Goal: Information Seeking & Learning: Understand process/instructions

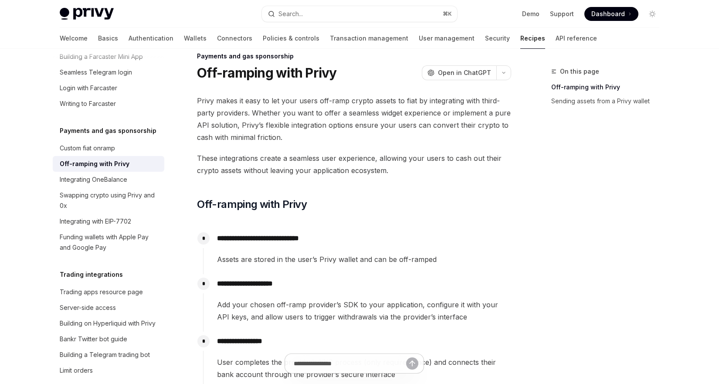
scroll to position [21, 0]
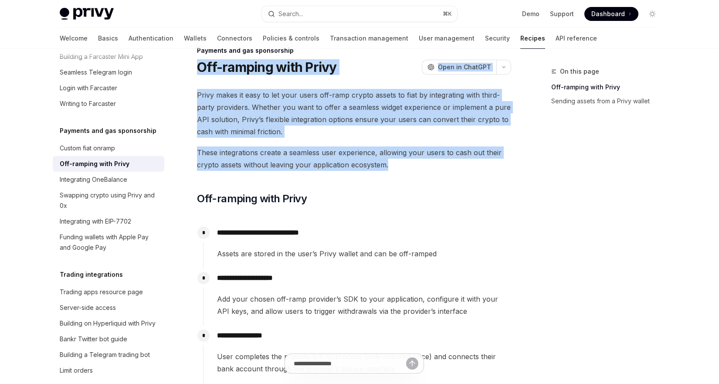
drag, startPoint x: 197, startPoint y: 67, endPoint x: 404, endPoint y: 166, distance: 230.1
click at [404, 166] on span "These integrations create a seamless user experience, allowing your users to ca…" at bounding box center [354, 159] width 314 height 24
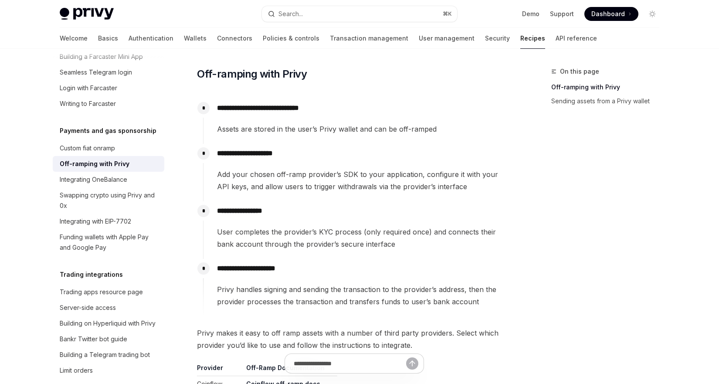
scroll to position [381, 0]
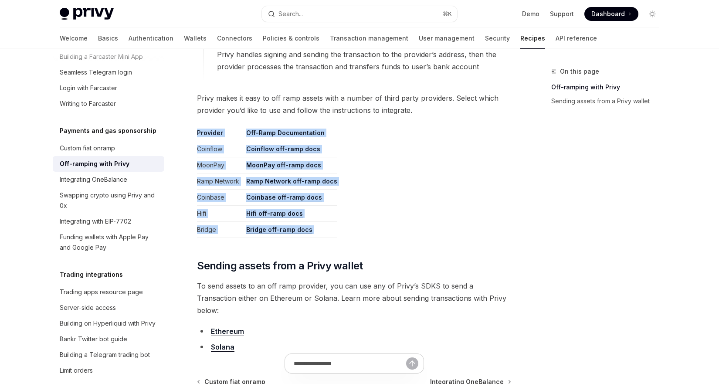
drag, startPoint x: 195, startPoint y: 131, endPoint x: 344, endPoint y: 239, distance: 184.2
click at [344, 239] on div "**********" at bounding box center [272, 90] width 481 height 808
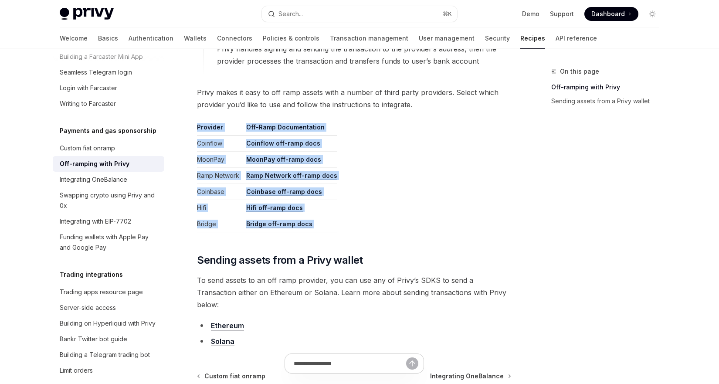
scroll to position [392, 0]
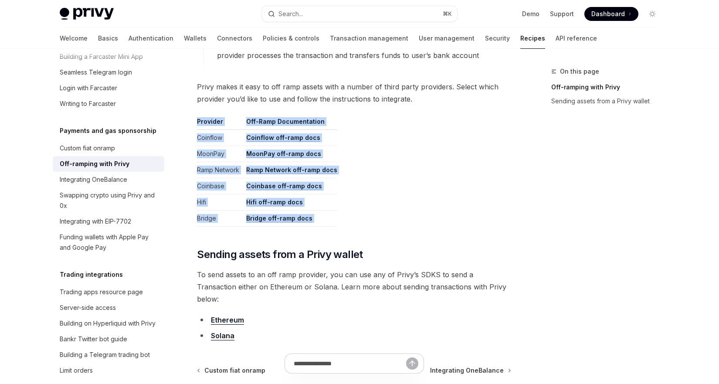
click at [390, 157] on table "Provider Off-Ramp Documentation Coinflow Coinflow off-ramp docs MoonPay MoonPay…" at bounding box center [354, 171] width 314 height 109
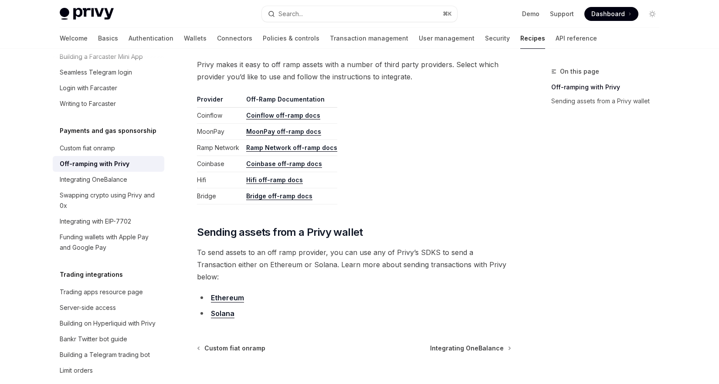
scroll to position [409, 0]
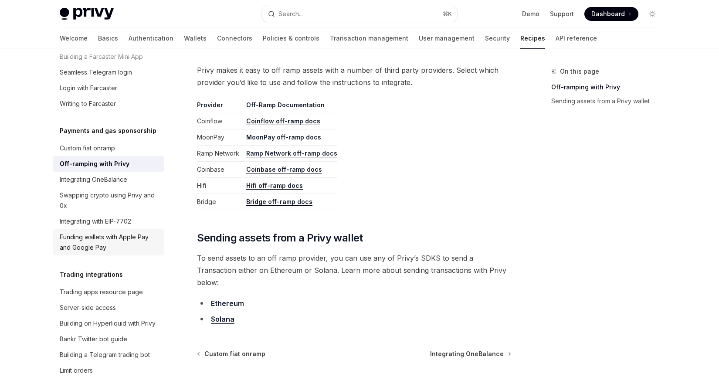
click at [82, 253] on div "Funding wallets with Apple Pay and Google Pay" at bounding box center [109, 242] width 99 height 21
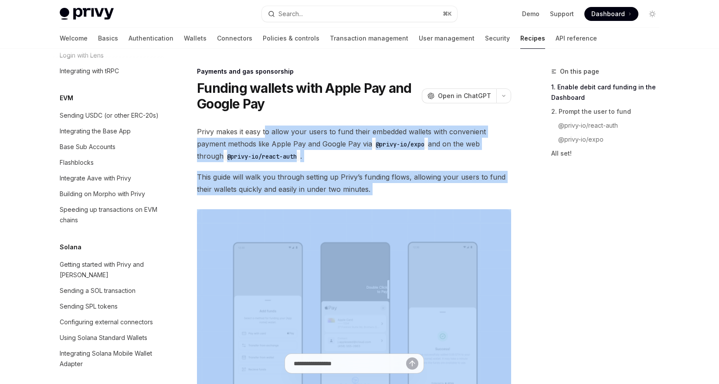
drag, startPoint x: 264, startPoint y: 126, endPoint x: 374, endPoint y: 196, distance: 130.4
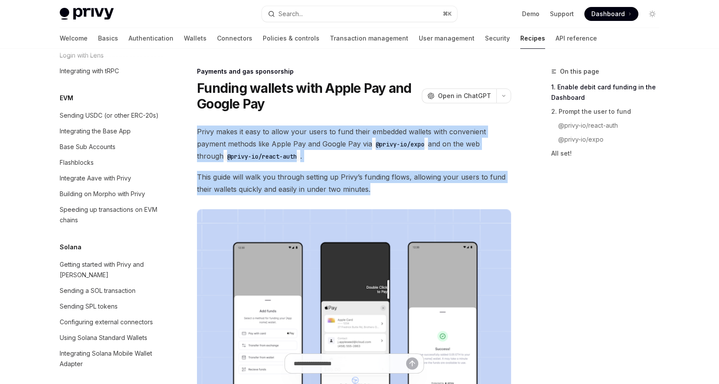
drag, startPoint x: 187, startPoint y: 129, endPoint x: 395, endPoint y: 194, distance: 218.9
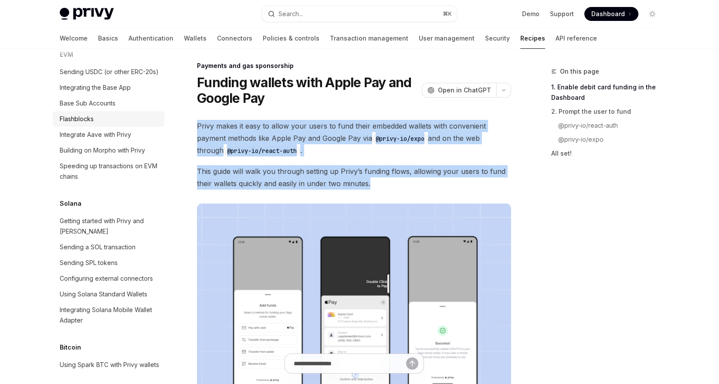
scroll to position [1279, 0]
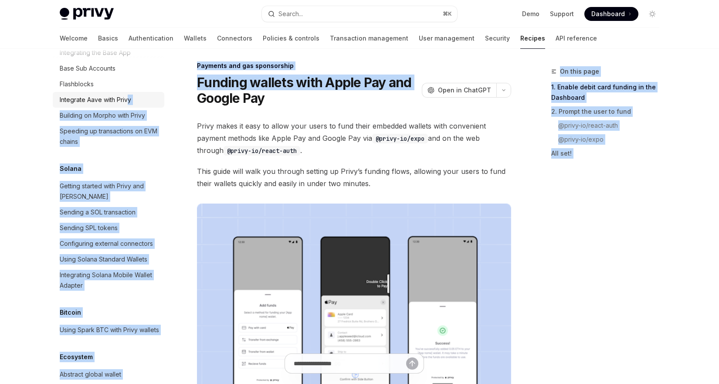
drag, startPoint x: 47, startPoint y: 92, endPoint x: 129, endPoint y: 181, distance: 120.7
click at [98, 38] on link "Basics" at bounding box center [108, 38] width 20 height 21
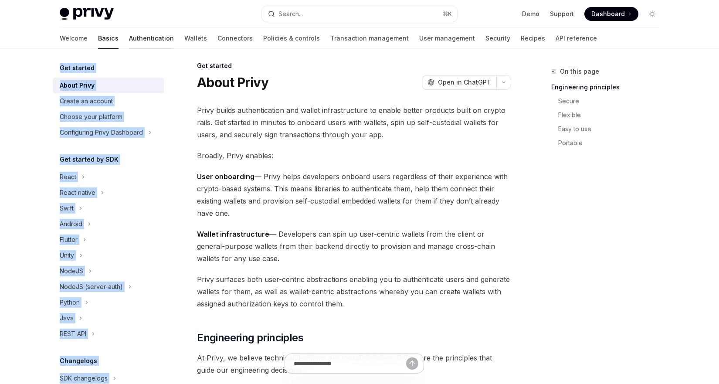
click at [129, 39] on link "Authentication" at bounding box center [151, 38] width 45 height 21
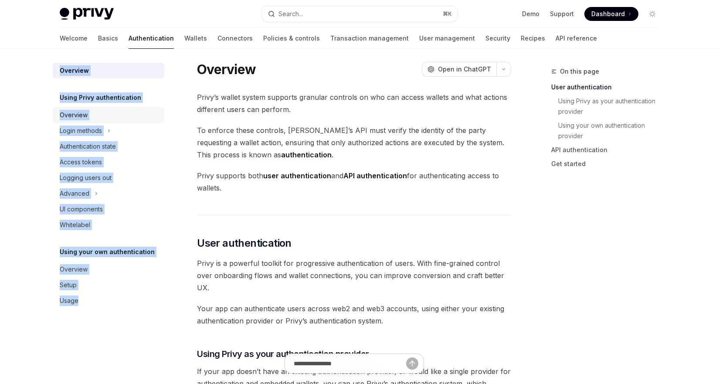
click at [108, 109] on link "Overview" at bounding box center [109, 115] width 112 height 16
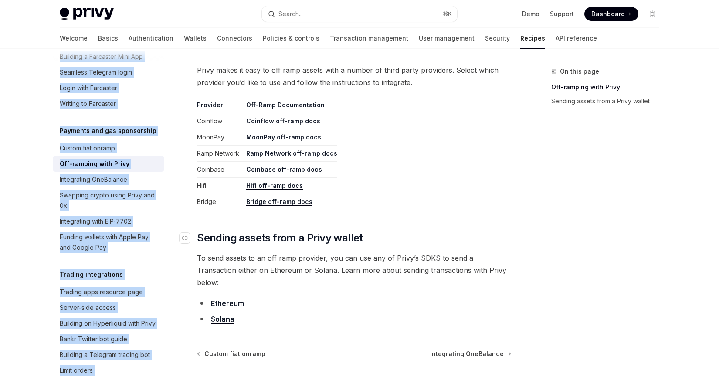
scroll to position [403, 0]
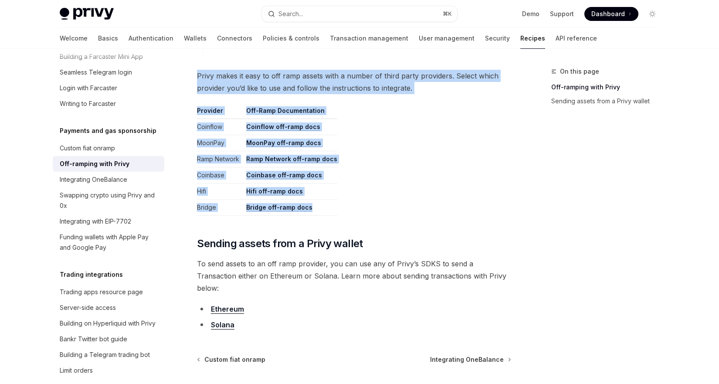
drag, startPoint x: 195, startPoint y: 74, endPoint x: 393, endPoint y: 207, distance: 238.2
click at [393, 207] on div "**********" at bounding box center [272, 67] width 481 height 808
click at [293, 86] on span "Privy makes it easy to off ramp assets with a number of third party providers. …" at bounding box center [354, 82] width 314 height 24
drag, startPoint x: 196, startPoint y: 77, endPoint x: 335, endPoint y: 209, distance: 191.5
click at [335, 209] on div "**********" at bounding box center [272, 67] width 481 height 808
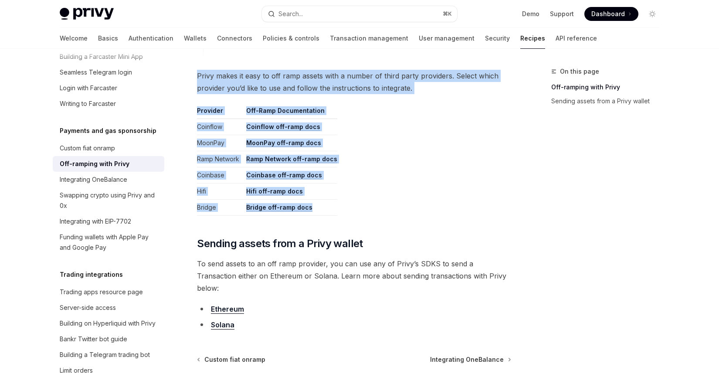
click at [425, 187] on table "Provider Off-Ramp Documentation Coinflow Coinflow off-ramp docs MoonPay MoonPay…" at bounding box center [354, 160] width 314 height 109
drag, startPoint x: 209, startPoint y: 68, endPoint x: 393, endPoint y: 216, distance: 236.1
click at [393, 216] on div "**********" at bounding box center [354, 19] width 314 height 624
drag, startPoint x: 222, startPoint y: 75, endPoint x: 372, endPoint y: 210, distance: 202.2
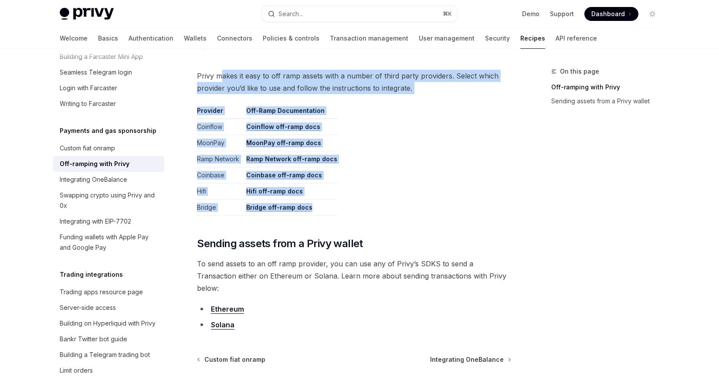
click at [372, 210] on div "**********" at bounding box center [354, 19] width 314 height 624
click at [375, 140] on table "Provider Off-Ramp Documentation Coinflow Coinflow off-ramp docs MoonPay MoonPay…" at bounding box center [354, 160] width 314 height 109
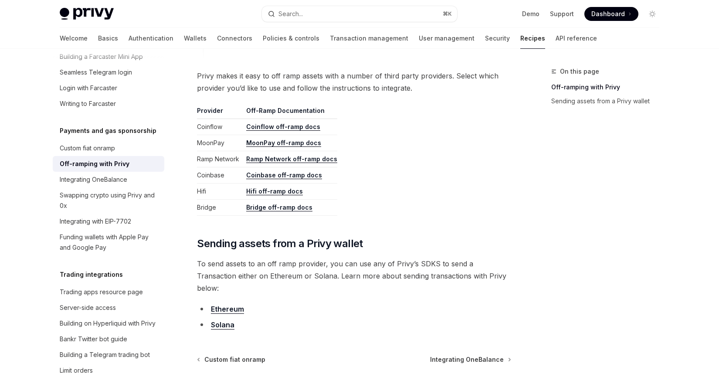
scroll to position [408, 0]
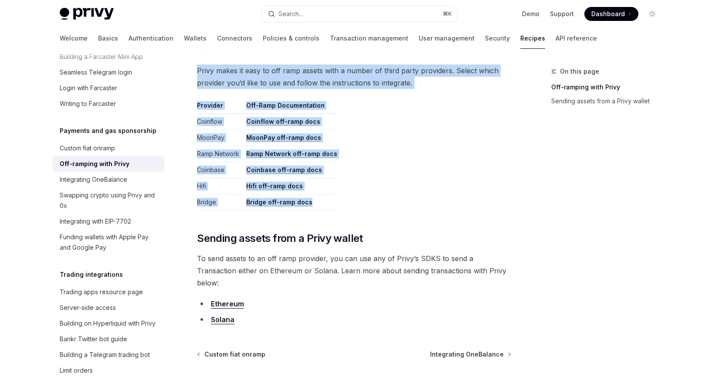
drag, startPoint x: 194, startPoint y: 66, endPoint x: 362, endPoint y: 210, distance: 220.5
click at [362, 210] on div "**********" at bounding box center [272, 62] width 481 height 808
click at [362, 210] on table "Provider Off-Ramp Documentation Coinflow Coinflow off-ramp docs MoonPay MoonPay…" at bounding box center [354, 155] width 314 height 109
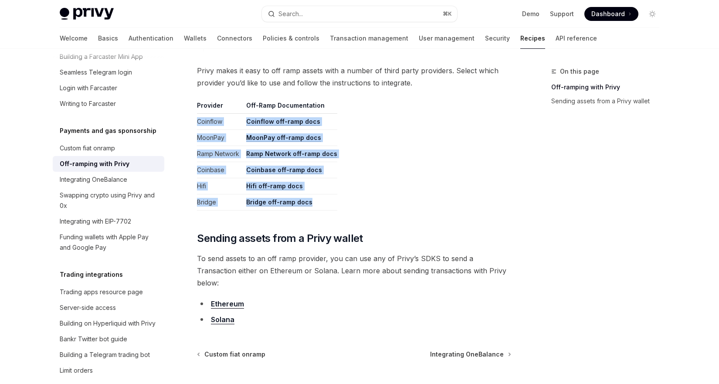
drag, startPoint x: 198, startPoint y: 123, endPoint x: 321, endPoint y: 205, distance: 148.4
click at [321, 205] on tbody "Coinflow Coinflow off-ramp docs MoonPay MoonPay off-ramp docs Ramp Network Ramp…" at bounding box center [267, 162] width 140 height 97
click at [94, 153] on div "Custom fiat onramp" at bounding box center [87, 148] width 55 height 10
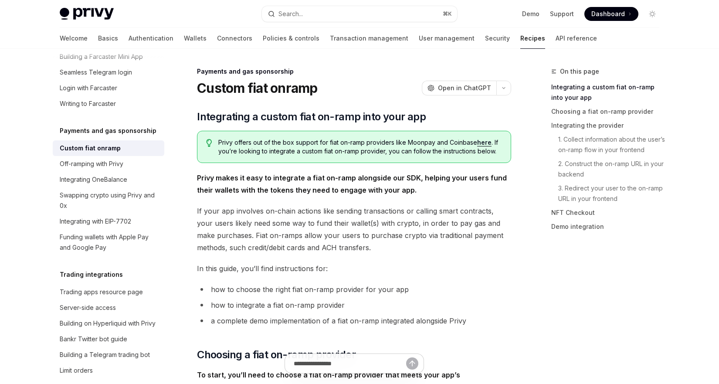
drag, startPoint x: 223, startPoint y: 142, endPoint x: 437, endPoint y: 204, distance: 222.9
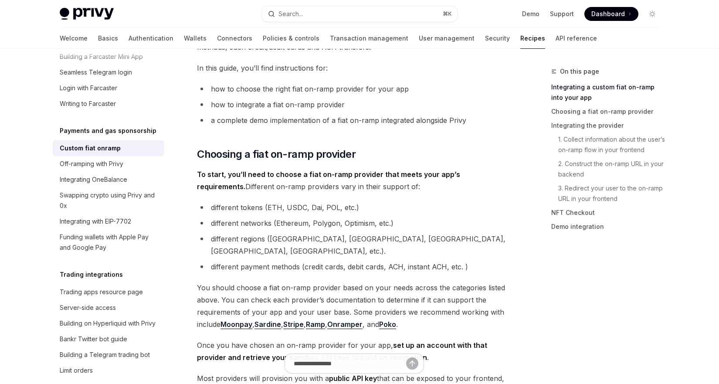
scroll to position [206, 0]
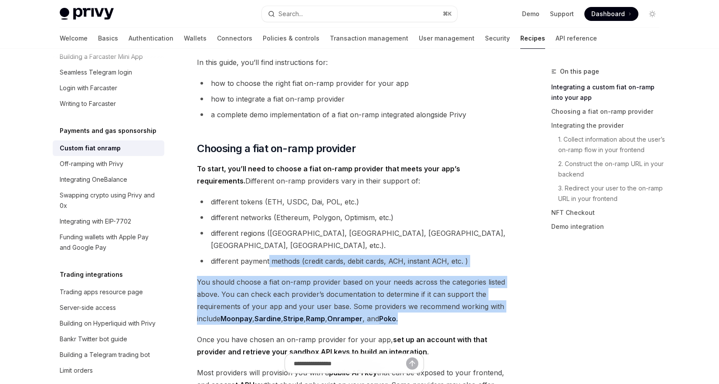
drag, startPoint x: 269, startPoint y: 245, endPoint x: 450, endPoint y: 301, distance: 189.2
click at [386, 276] on span "You should choose a fiat on-ramp provider based on your needs across the catego…" at bounding box center [354, 300] width 314 height 49
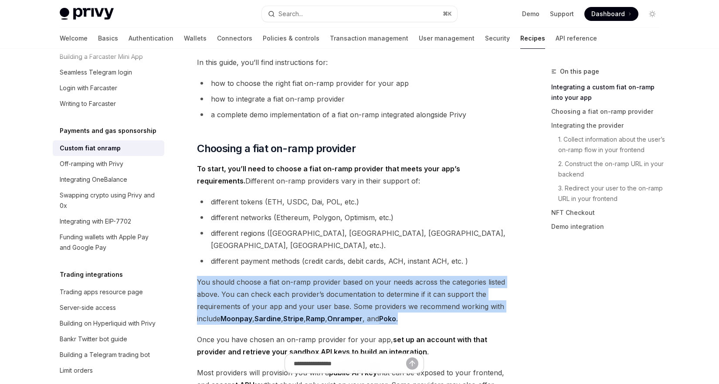
drag, startPoint x: 194, startPoint y: 267, endPoint x: 477, endPoint y: 305, distance: 285.1
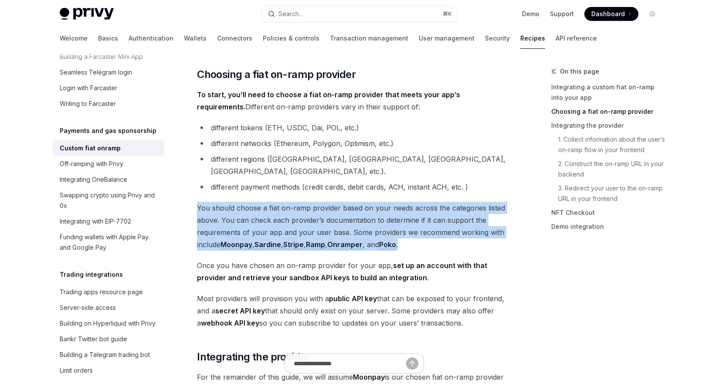
scroll to position [236, 0]
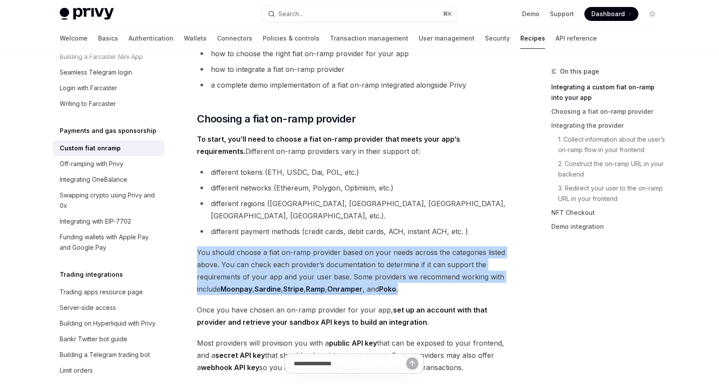
drag, startPoint x: 199, startPoint y: 116, endPoint x: 384, endPoint y: 156, distance: 189.6
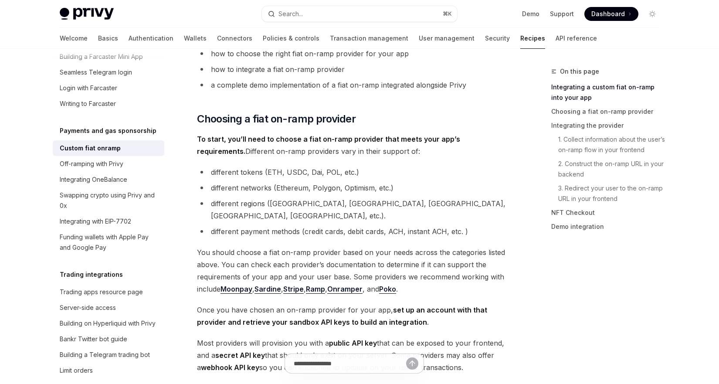
click at [383, 204] on li "different regions ([GEOGRAPHIC_DATA], [GEOGRAPHIC_DATA], [GEOGRAPHIC_DATA], [GE…" at bounding box center [354, 210] width 314 height 24
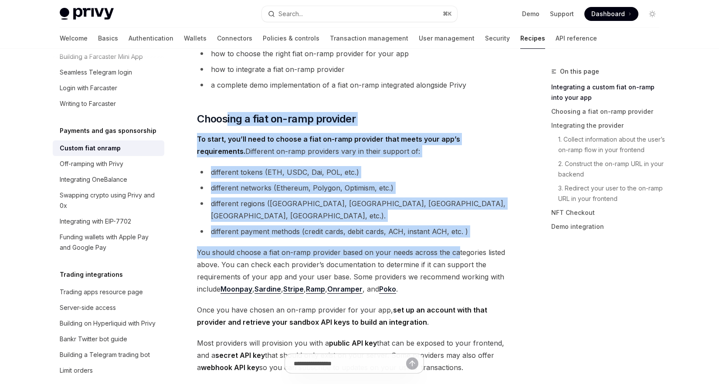
drag, startPoint x: 249, startPoint y: 128, endPoint x: 454, endPoint y: 243, distance: 235.2
click at [454, 246] on span "You should choose a fiat on-ramp provider based on your needs across the catego…" at bounding box center [354, 270] width 314 height 49
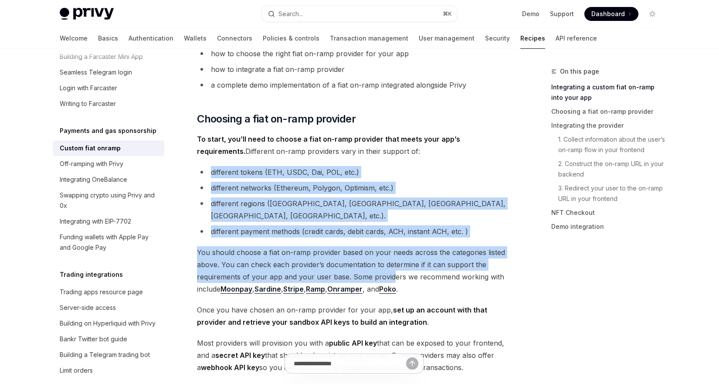
drag, startPoint x: 213, startPoint y: 170, endPoint x: 392, endPoint y: 264, distance: 202.8
click at [346, 246] on span "You should choose a fiat on-ramp provider based on your needs across the catego…" at bounding box center [354, 270] width 314 height 49
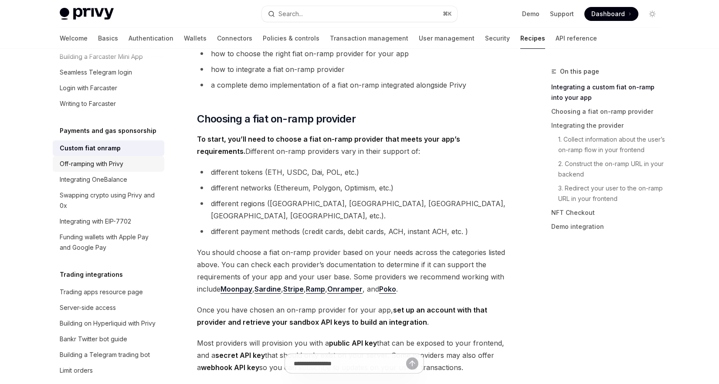
click at [87, 169] on div "Off-ramping with Privy" at bounding box center [92, 164] width 64 height 10
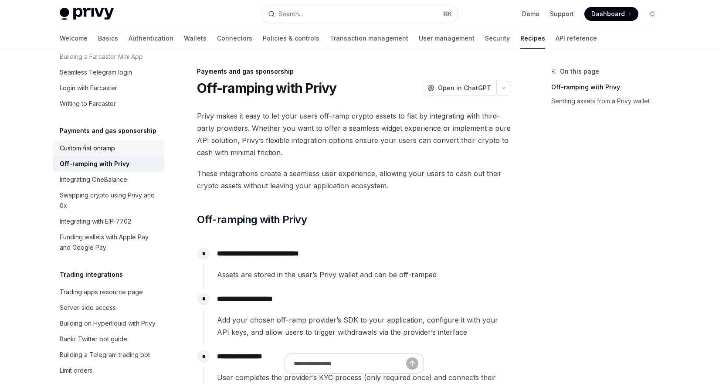
click at [82, 153] on div "Custom fiat onramp" at bounding box center [87, 148] width 55 height 10
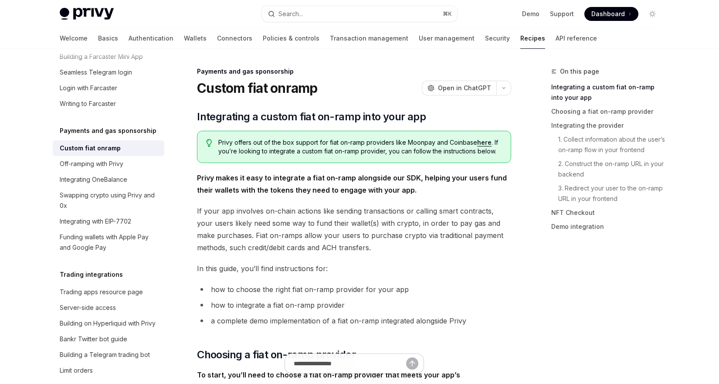
drag, startPoint x: 220, startPoint y: 143, endPoint x: 467, endPoint y: 156, distance: 247.6
click at [467, 156] on div "Privy offers out of the box support for fiat on-ramp providers like Moonpay and…" at bounding box center [354, 147] width 314 height 32
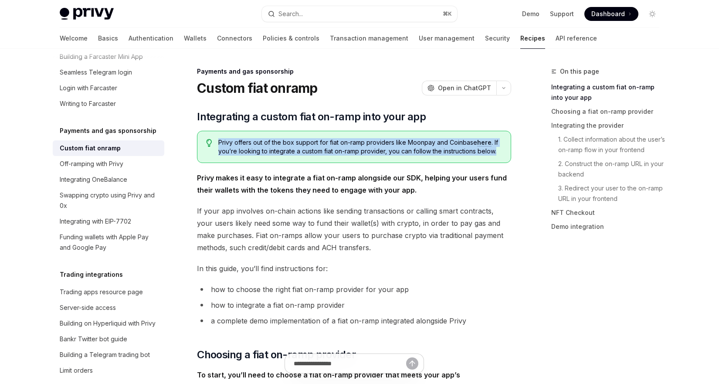
drag, startPoint x: 300, startPoint y: 134, endPoint x: 508, endPoint y: 170, distance: 210.7
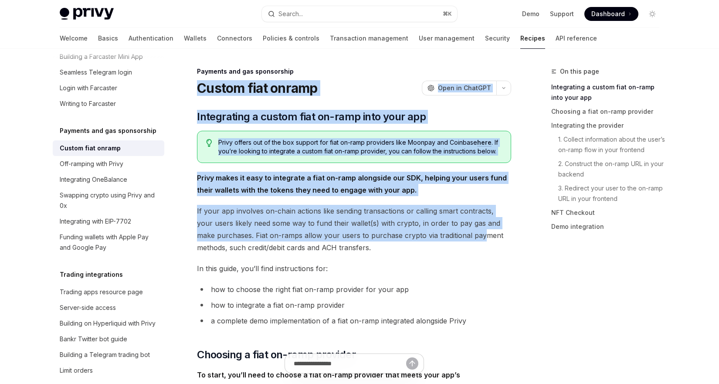
drag, startPoint x: 198, startPoint y: 86, endPoint x: 465, endPoint y: 239, distance: 307.0
click at [465, 239] on span "If your app involves on-chain actions like sending transactions or calling smar…" at bounding box center [354, 229] width 314 height 49
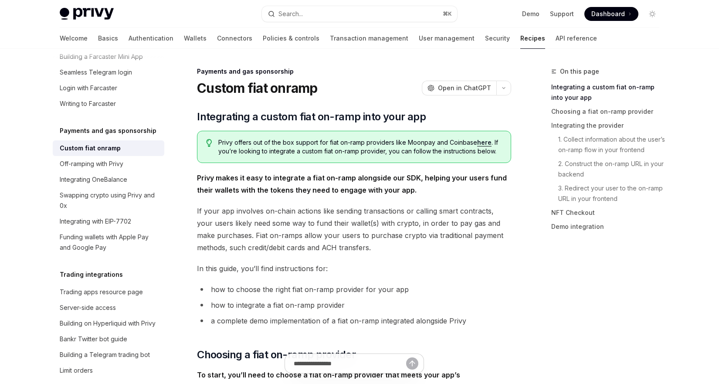
scroll to position [11, 0]
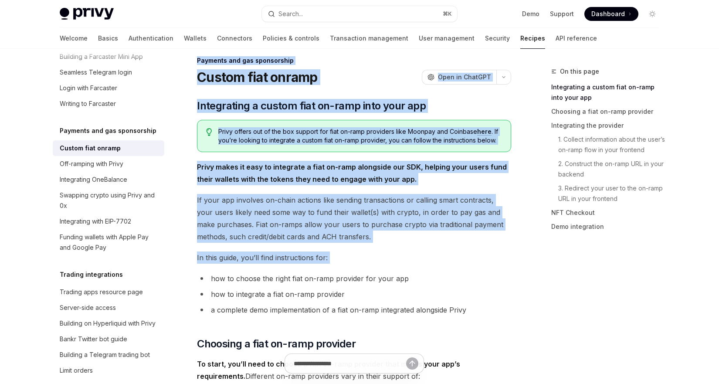
drag, startPoint x: 198, startPoint y: 61, endPoint x: 443, endPoint y: 265, distance: 319.6
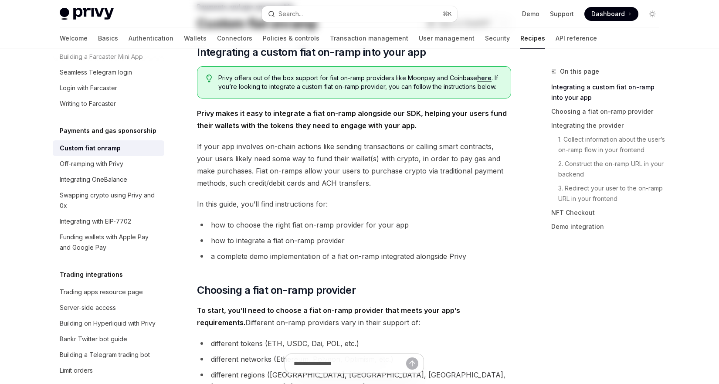
scroll to position [0, 0]
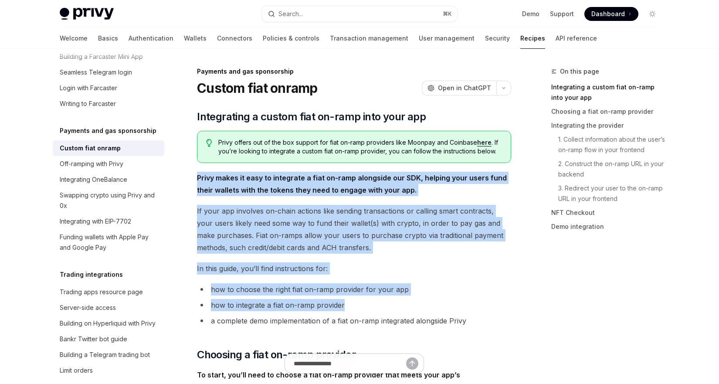
drag, startPoint x: 197, startPoint y: 174, endPoint x: 433, endPoint y: 310, distance: 272.5
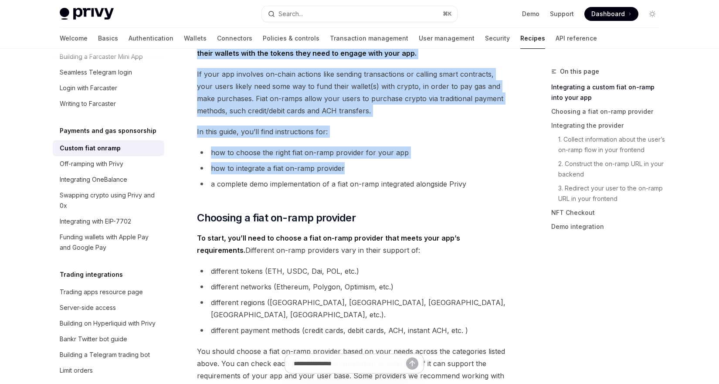
scroll to position [154, 0]
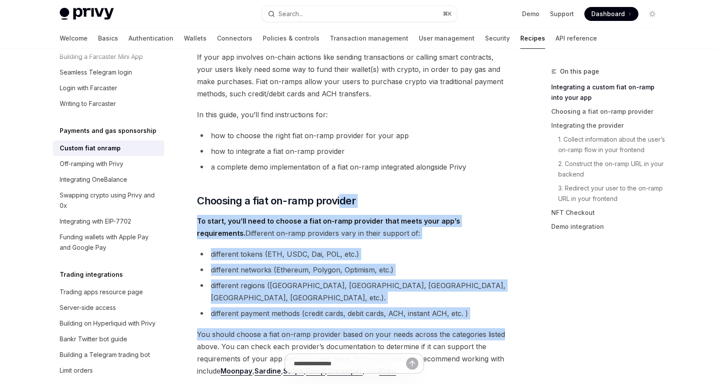
drag, startPoint x: 341, startPoint y: 198, endPoint x: 522, endPoint y: 317, distance: 217.1
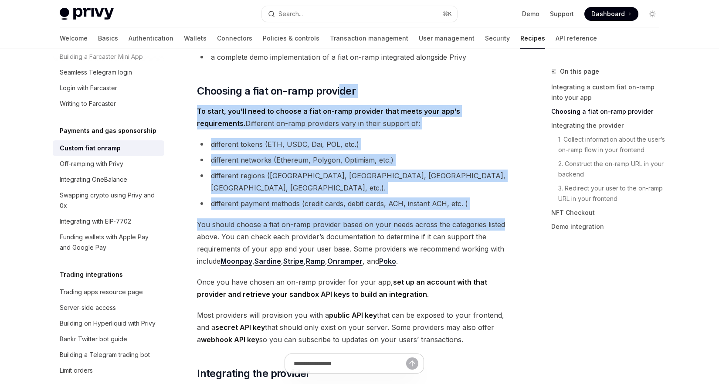
scroll to position [300, 0]
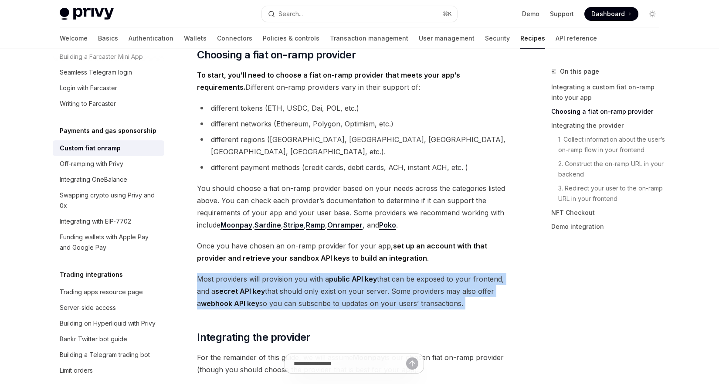
drag, startPoint x: 420, startPoint y: 259, endPoint x: 511, endPoint y: 304, distance: 101.8
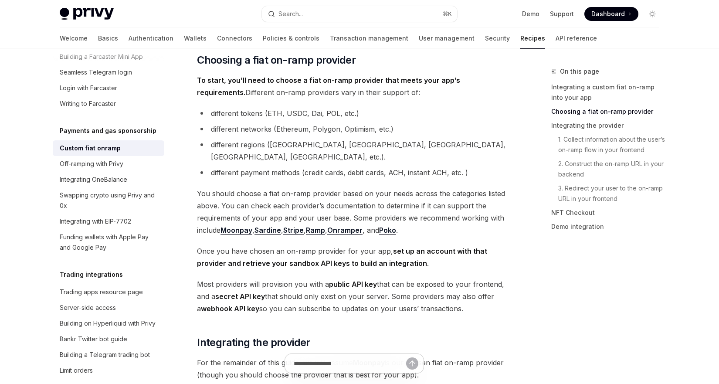
scroll to position [707, 0]
type textarea "*"
